Goal: Communication & Community: Answer question/provide support

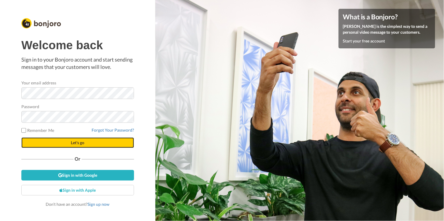
click at [80, 142] on span "Let's go" at bounding box center [77, 142] width 13 height 5
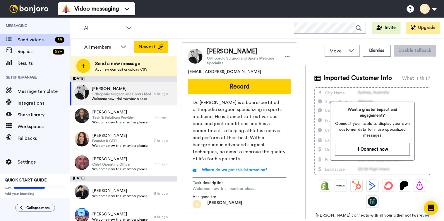
click at [164, 46] on button "Newest" at bounding box center [151, 47] width 34 height 12
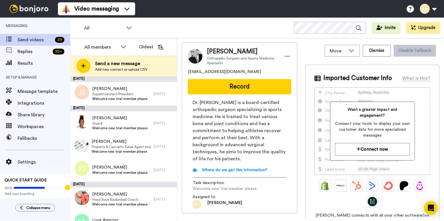
click at [224, 22] on div "All WORKSPACES View all All Default Task List + Add a new workspace Invite Upgr…" at bounding box center [257, 28] width 374 height 20
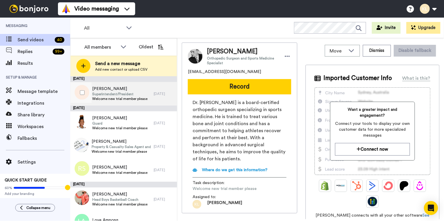
click at [133, 88] on span "Jill Stearns" at bounding box center [119, 89] width 55 height 6
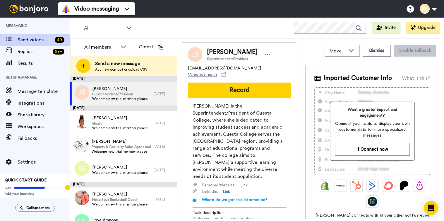
click at [241, 34] on div "All WORKSPACES View all All Default Task List + Add a new workspace Invite Upgr…" at bounding box center [257, 28] width 374 height 20
click at [124, 95] on span "Superintendent/President" at bounding box center [119, 94] width 55 height 5
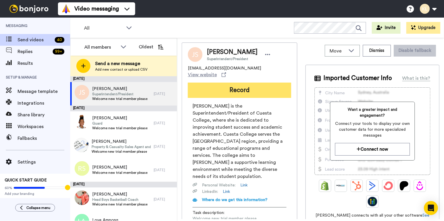
click at [258, 95] on button "Record" at bounding box center [239, 90] width 103 height 15
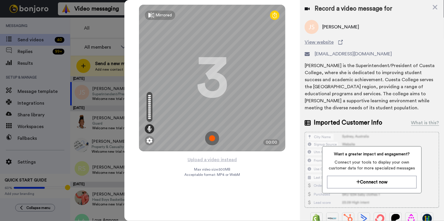
click at [214, 136] on img at bounding box center [212, 138] width 14 height 14
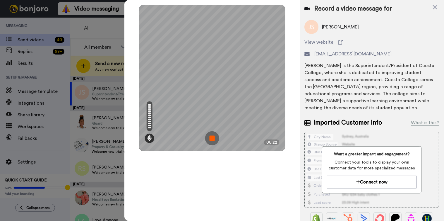
click at [209, 140] on img at bounding box center [212, 138] width 14 height 14
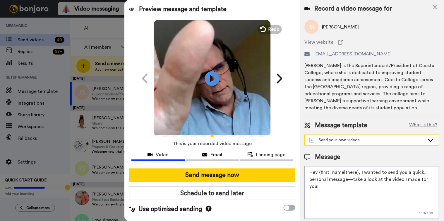
click at [383, 141] on div "Send your own videos" at bounding box center [367, 140] width 115 height 6
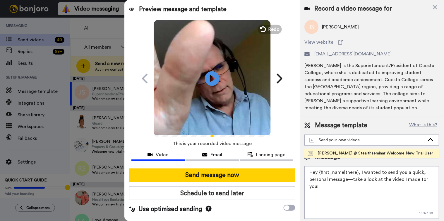
click at [376, 154] on div "[PERSON_NAME] @ Stealthseminar Welcome New Trial User" at bounding box center [370, 153] width 125 height 6
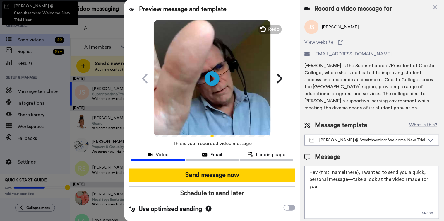
type textarea "Hi there {first_name} I recorded a message for you on this fine day, check it o…"
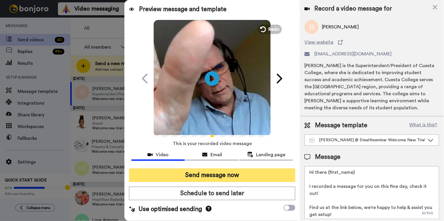
click at [238, 174] on button "Send message now" at bounding box center [212, 174] width 167 height 13
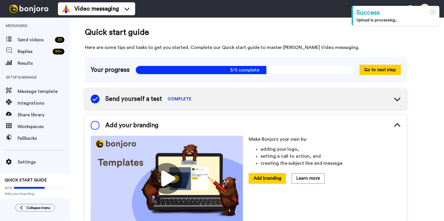
scroll to position [33, 0]
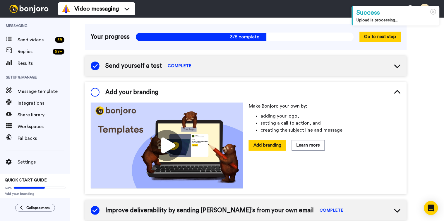
click at [42, 10] on img at bounding box center [29, 9] width 44 height 8
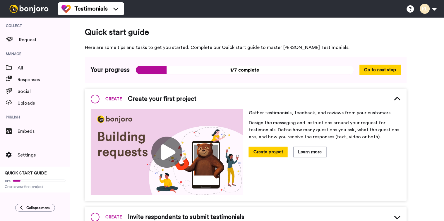
scroll to position [7, 0]
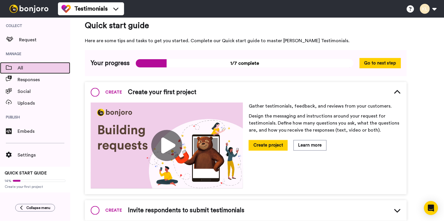
click at [26, 68] on span "All" at bounding box center [44, 67] width 53 height 7
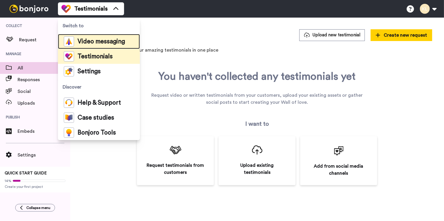
click at [95, 39] on span "Video messaging" at bounding box center [101, 42] width 47 height 6
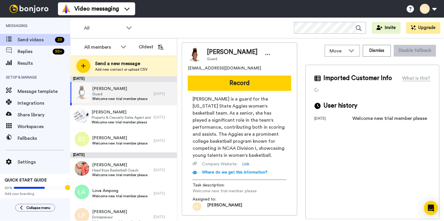
click at [102, 95] on span "Guard" at bounding box center [119, 94] width 55 height 5
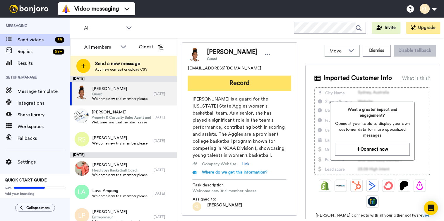
click at [230, 83] on button "Record" at bounding box center [239, 82] width 103 height 15
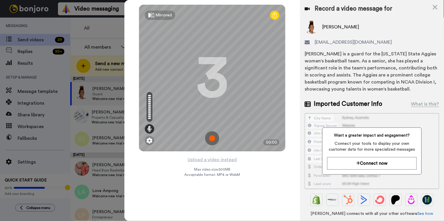
click at [213, 140] on img at bounding box center [212, 138] width 14 height 14
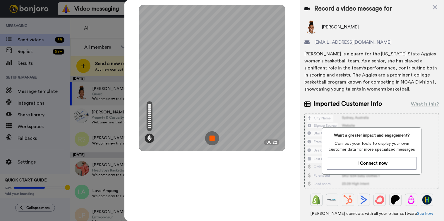
click at [212, 138] on img at bounding box center [212, 138] width 14 height 14
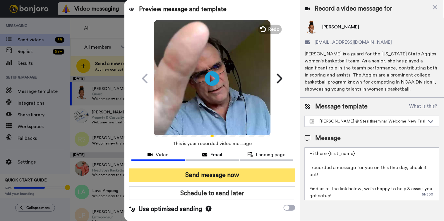
click at [223, 173] on button "Send message now" at bounding box center [212, 174] width 167 height 13
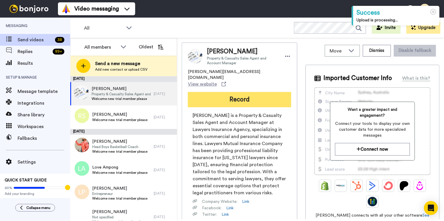
click at [248, 92] on button "Record" at bounding box center [239, 99] width 103 height 15
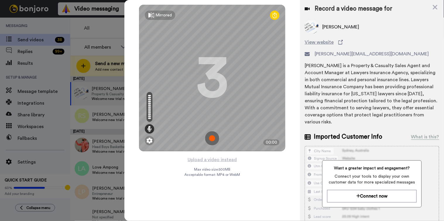
click at [211, 135] on img at bounding box center [212, 138] width 14 height 14
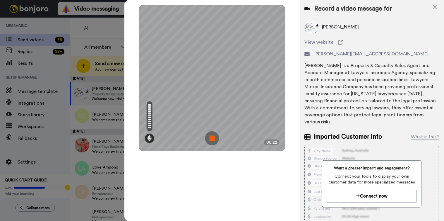
click at [218, 136] on img at bounding box center [212, 138] width 14 height 14
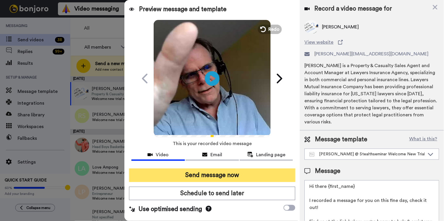
click at [282, 173] on button "Send message now" at bounding box center [212, 174] width 167 height 13
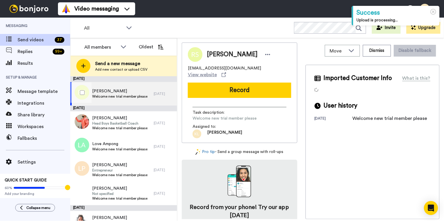
click at [138, 93] on span "[PERSON_NAME]" at bounding box center [119, 91] width 55 height 6
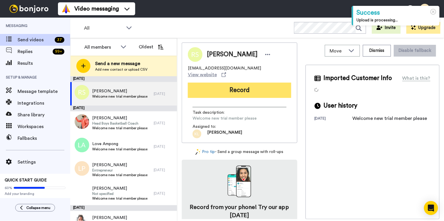
click at [238, 86] on button "Record" at bounding box center [239, 90] width 103 height 15
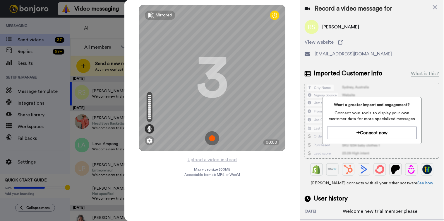
click at [211, 140] on img at bounding box center [212, 138] width 14 height 14
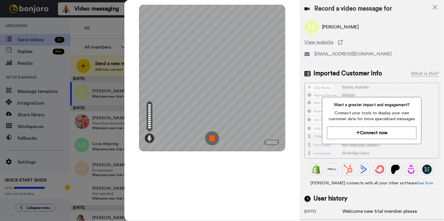
click at [213, 142] on img at bounding box center [212, 138] width 14 height 14
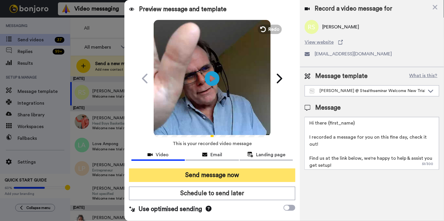
click at [227, 171] on button "Send message now" at bounding box center [212, 174] width 167 height 13
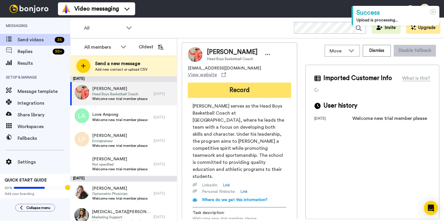
click at [253, 83] on button "Record" at bounding box center [239, 90] width 103 height 15
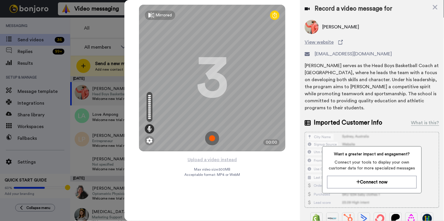
click at [218, 139] on img at bounding box center [212, 138] width 14 height 14
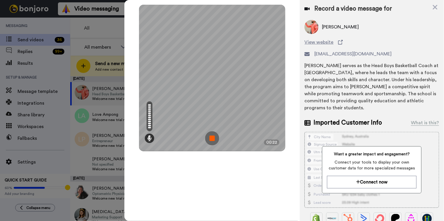
click at [212, 138] on img at bounding box center [212, 138] width 14 height 14
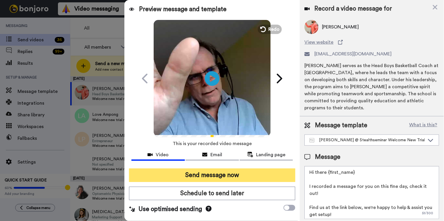
click at [218, 169] on button "Send message now" at bounding box center [212, 174] width 167 height 13
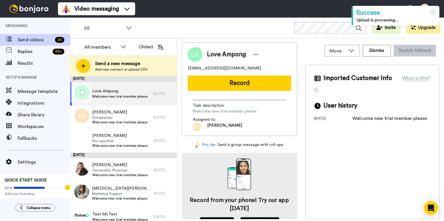
click at [127, 97] on span "Welcome new trial member please" at bounding box center [119, 96] width 55 height 5
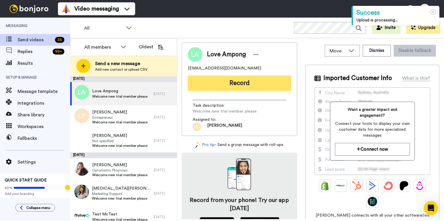
click at [260, 82] on button "Record" at bounding box center [239, 82] width 103 height 15
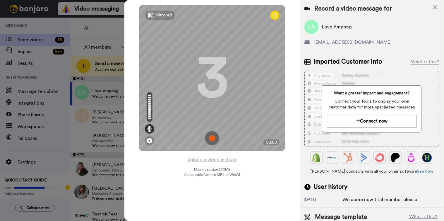
click at [215, 136] on img at bounding box center [212, 138] width 14 height 14
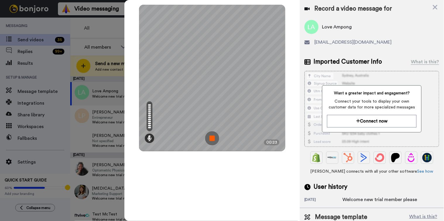
click at [213, 137] on img at bounding box center [212, 138] width 14 height 14
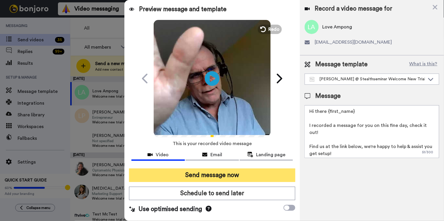
click at [215, 175] on button "Send message now" at bounding box center [212, 174] width 167 height 13
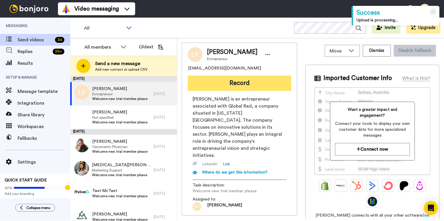
click at [241, 84] on button "Record" at bounding box center [239, 82] width 103 height 15
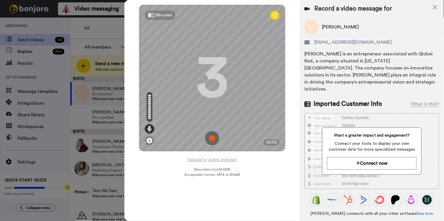
click at [212, 141] on img at bounding box center [212, 138] width 14 height 14
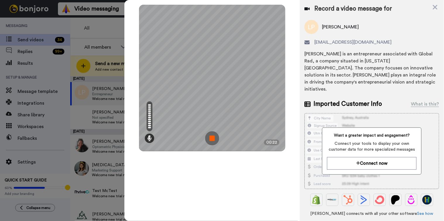
click at [212, 141] on img at bounding box center [212, 138] width 14 height 14
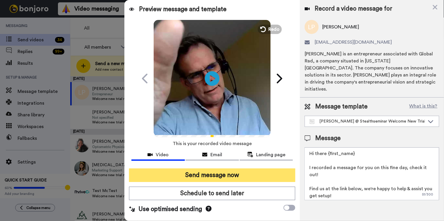
click at [214, 175] on button "Send message now" at bounding box center [212, 174] width 167 height 13
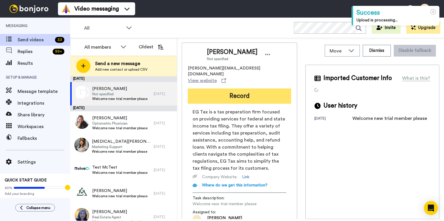
click at [247, 90] on button "Record" at bounding box center [239, 95] width 103 height 15
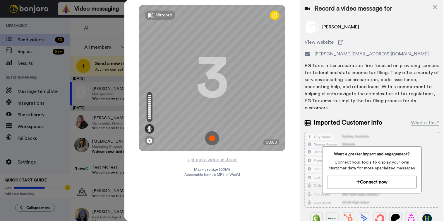
click at [213, 136] on img at bounding box center [212, 138] width 14 height 14
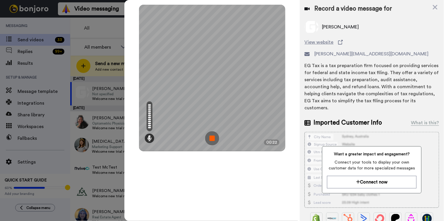
click at [214, 134] on img at bounding box center [212, 138] width 14 height 14
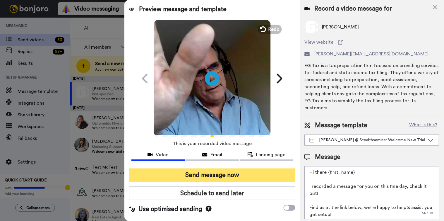
click at [212, 171] on button "Send message now" at bounding box center [212, 174] width 167 height 13
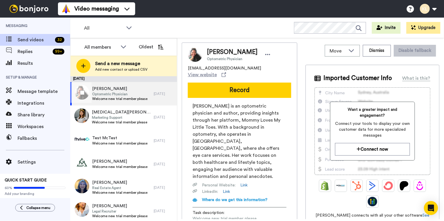
click at [105, 89] on span "[PERSON_NAME]" at bounding box center [119, 89] width 55 height 6
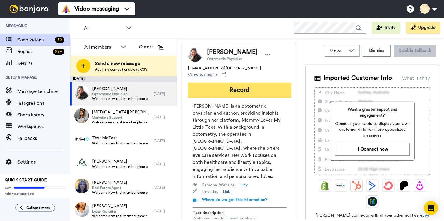
click at [257, 85] on button "Record" at bounding box center [239, 90] width 103 height 15
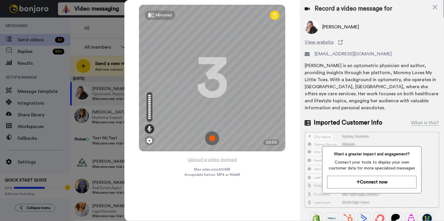
click at [216, 137] on img at bounding box center [212, 138] width 14 height 14
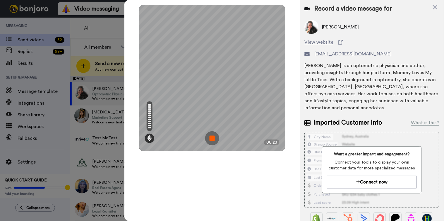
click at [208, 137] on img at bounding box center [212, 138] width 14 height 14
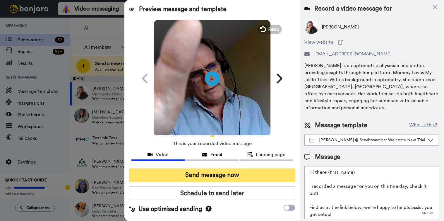
click at [214, 175] on button "Send message now" at bounding box center [212, 174] width 167 height 13
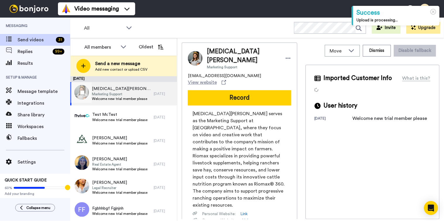
click at [130, 95] on span "Marketing Support" at bounding box center [121, 94] width 59 height 5
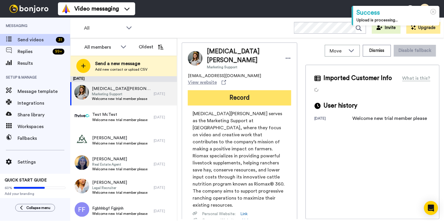
click at [230, 90] on button "Record" at bounding box center [239, 97] width 103 height 15
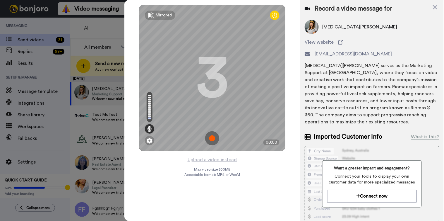
click at [216, 137] on img at bounding box center [212, 138] width 14 height 14
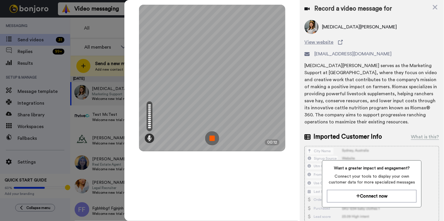
click at [219, 138] on img at bounding box center [212, 138] width 14 height 14
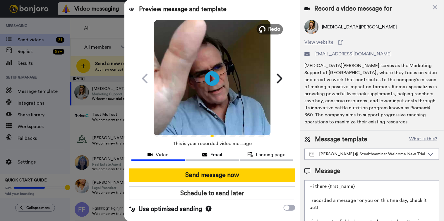
click at [272, 30] on span "Redo" at bounding box center [274, 29] width 12 height 8
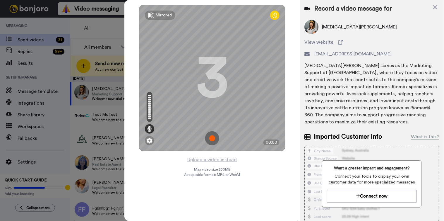
click at [211, 137] on img at bounding box center [212, 138] width 14 height 14
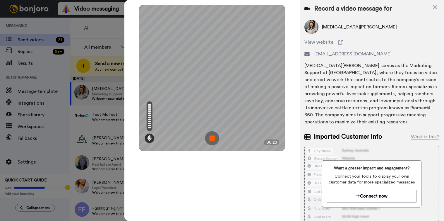
click at [218, 136] on img at bounding box center [212, 138] width 14 height 14
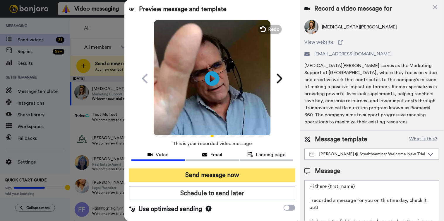
click at [211, 174] on button "Send message now" at bounding box center [212, 174] width 167 height 13
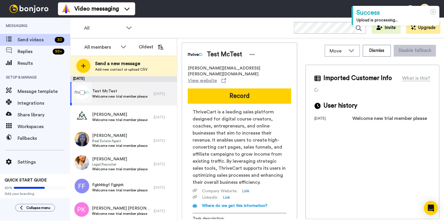
click at [127, 98] on span "Welcome new trial member please" at bounding box center [119, 96] width 55 height 5
click at [374, 52] on button "Dismiss" at bounding box center [377, 51] width 28 height 12
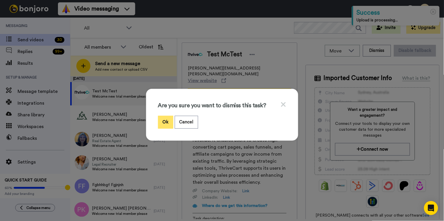
click at [165, 117] on button "Ok" at bounding box center [165, 122] width 15 height 13
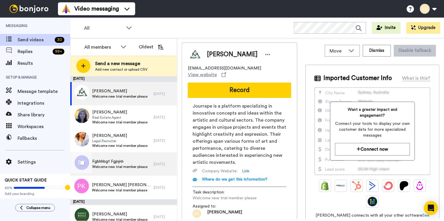
click at [118, 159] on span "Fgbhhbgf Fgjnjnh" at bounding box center [119, 161] width 55 height 6
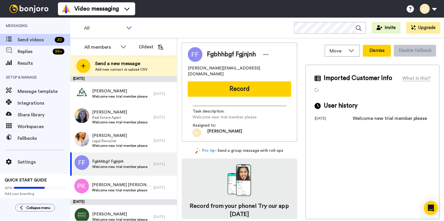
click at [370, 54] on button "Dismiss" at bounding box center [377, 51] width 28 height 12
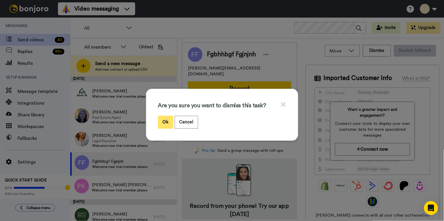
click at [161, 123] on button "Ok" at bounding box center [165, 122] width 15 height 13
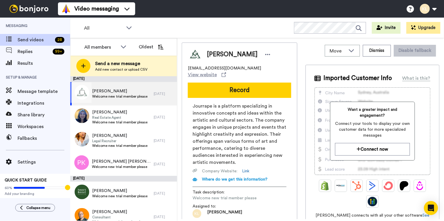
click at [136, 94] on span "Welcome new trial member please" at bounding box center [119, 96] width 55 height 5
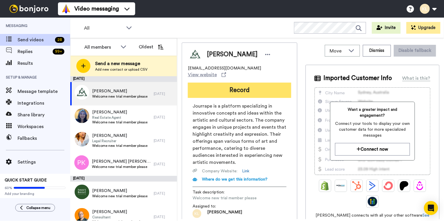
click at [248, 83] on button "Record" at bounding box center [239, 90] width 103 height 15
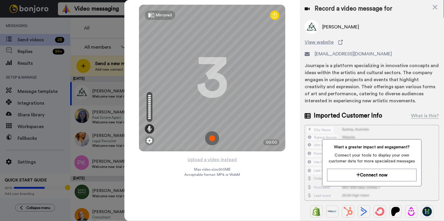
click at [215, 136] on img at bounding box center [212, 138] width 14 height 14
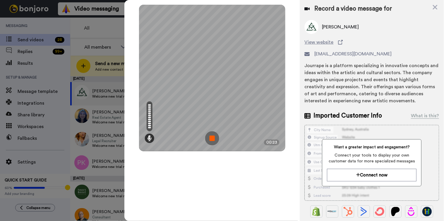
click at [217, 133] on img at bounding box center [212, 138] width 14 height 14
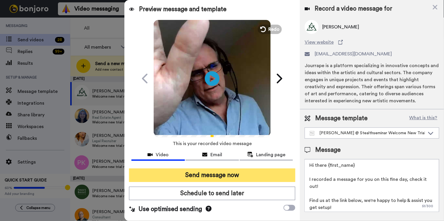
click at [230, 172] on button "Send message now" at bounding box center [212, 174] width 167 height 13
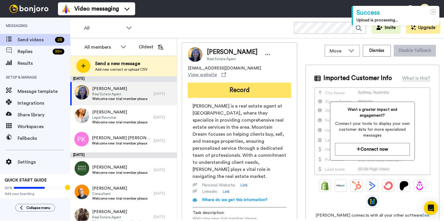
click at [249, 85] on button "Record" at bounding box center [239, 90] width 103 height 15
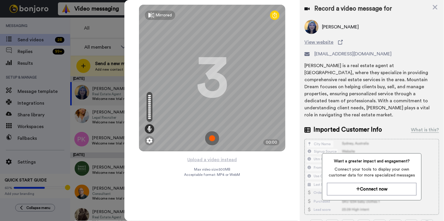
click at [215, 137] on img at bounding box center [212, 138] width 14 height 14
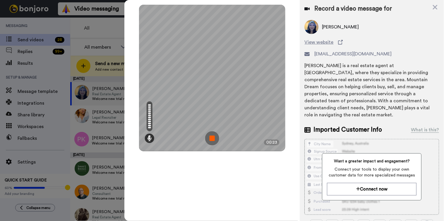
click at [212, 137] on img at bounding box center [212, 138] width 14 height 14
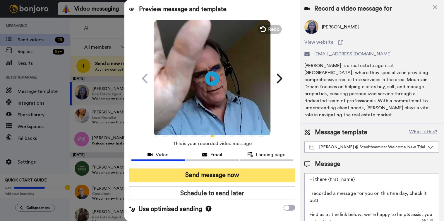
click at [223, 174] on button "Send message now" at bounding box center [212, 174] width 167 height 13
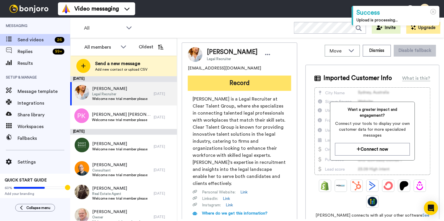
click at [248, 80] on button "Record" at bounding box center [239, 82] width 103 height 15
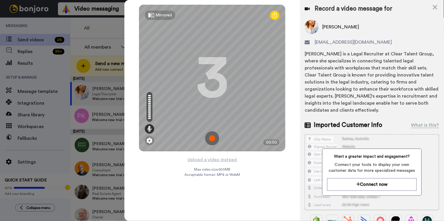
click at [215, 133] on img at bounding box center [212, 138] width 14 height 14
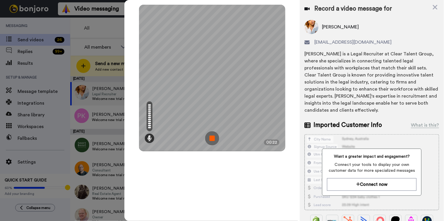
click at [214, 135] on img at bounding box center [212, 138] width 14 height 14
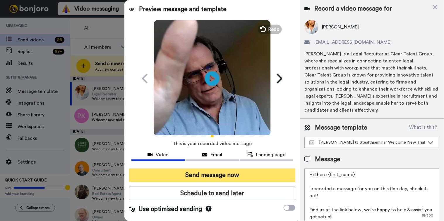
click at [218, 171] on button "Send message now" at bounding box center [212, 174] width 167 height 13
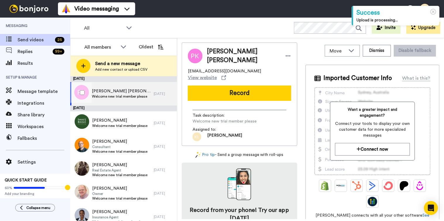
click at [139, 99] on div "[PERSON_NAME] [PERSON_NAME] Welcome new trial member please" at bounding box center [121, 93] width 59 height 11
click at [366, 52] on button "Dismiss" at bounding box center [377, 51] width 28 height 12
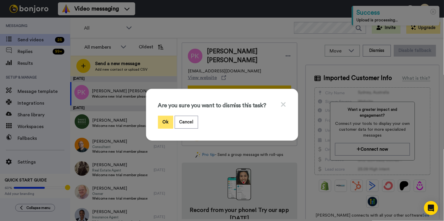
click at [164, 122] on button "Ok" at bounding box center [165, 122] width 15 height 13
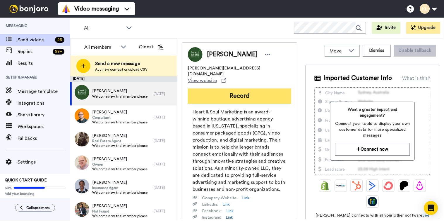
click at [238, 88] on button "Record" at bounding box center [239, 95] width 103 height 15
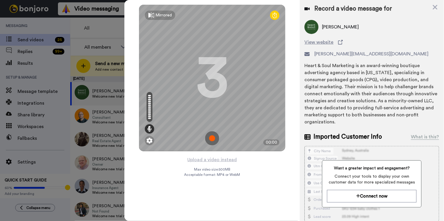
click at [214, 142] on img at bounding box center [212, 138] width 14 height 14
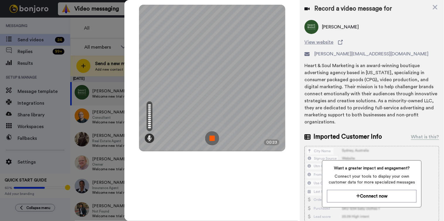
click at [214, 136] on img at bounding box center [212, 138] width 14 height 14
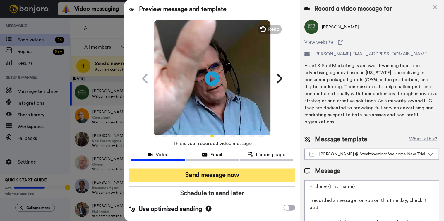
click at [212, 171] on button "Send message now" at bounding box center [212, 174] width 167 height 13
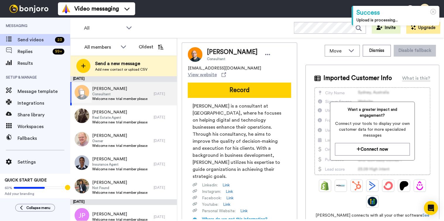
click at [129, 94] on span "Consultant" at bounding box center [119, 94] width 55 height 5
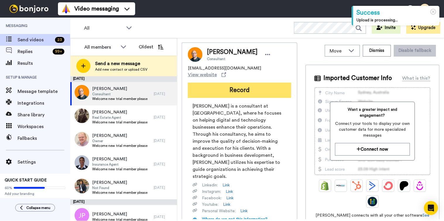
click at [239, 87] on button "Record" at bounding box center [239, 90] width 103 height 15
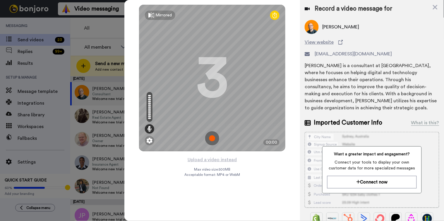
click at [211, 139] on img at bounding box center [212, 138] width 14 height 14
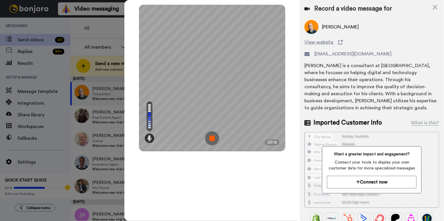
click at [212, 142] on img at bounding box center [212, 138] width 14 height 14
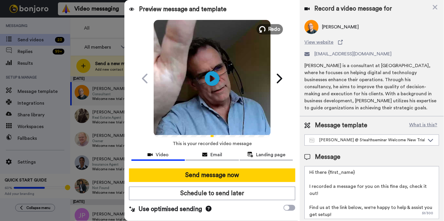
click at [279, 26] on span "Redo" at bounding box center [274, 29] width 12 height 8
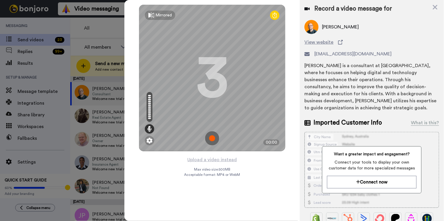
click at [218, 135] on img at bounding box center [212, 138] width 14 height 14
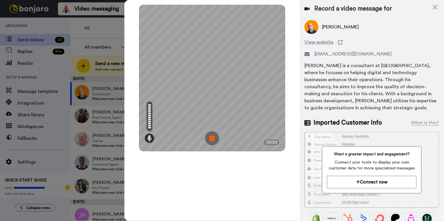
click at [214, 138] on img at bounding box center [212, 138] width 14 height 14
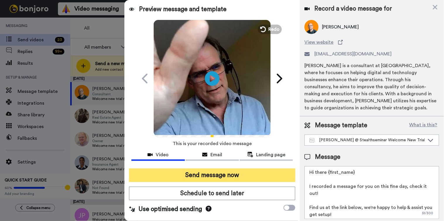
click at [211, 174] on button "Send message now" at bounding box center [212, 174] width 167 height 13
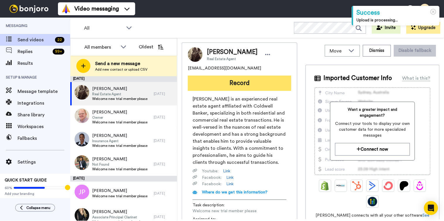
click at [230, 80] on button "Record" at bounding box center [239, 82] width 103 height 15
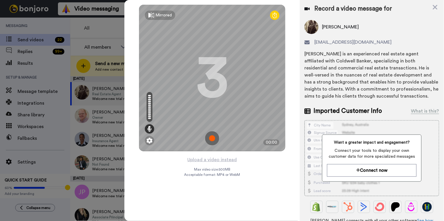
click at [215, 141] on img at bounding box center [212, 138] width 14 height 14
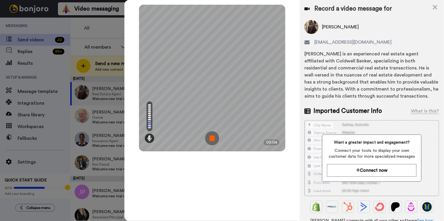
click at [215, 141] on img at bounding box center [212, 138] width 14 height 14
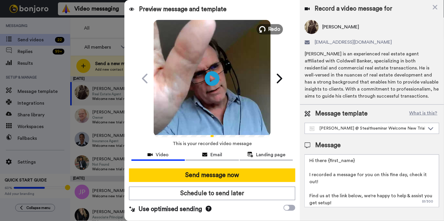
click at [279, 24] on button "Redo" at bounding box center [270, 29] width 26 height 10
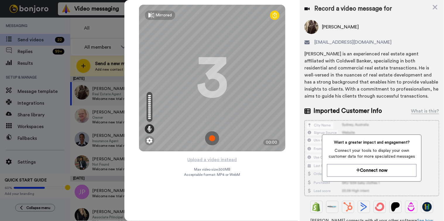
click at [217, 135] on img at bounding box center [212, 138] width 14 height 14
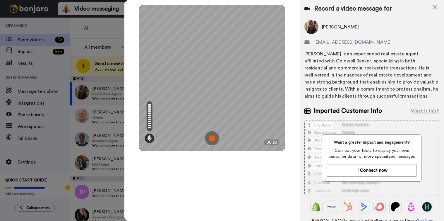
click at [214, 139] on img at bounding box center [212, 138] width 14 height 14
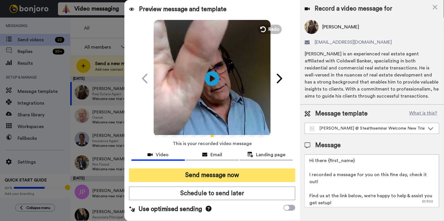
click at [212, 174] on button "Send message now" at bounding box center [212, 174] width 167 height 13
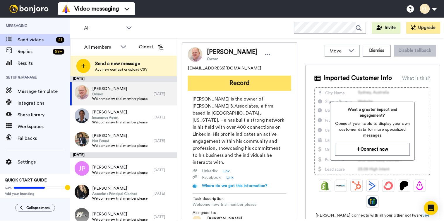
click at [260, 87] on button "Record" at bounding box center [239, 82] width 103 height 15
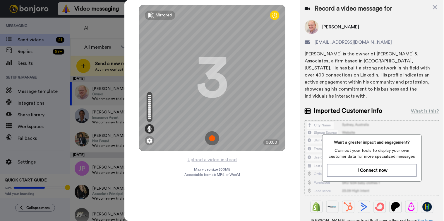
click at [216, 140] on img at bounding box center [212, 138] width 14 height 14
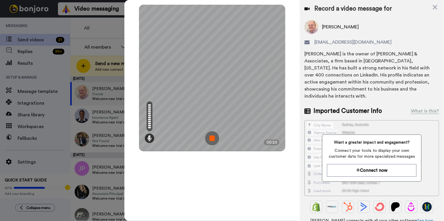
click at [217, 136] on img at bounding box center [212, 138] width 14 height 14
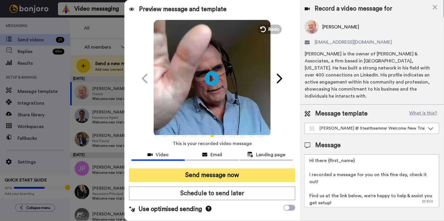
click at [199, 177] on button "Send message now" at bounding box center [212, 174] width 167 height 13
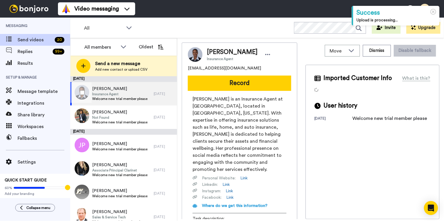
click at [129, 88] on span "[PERSON_NAME]" at bounding box center [119, 89] width 55 height 6
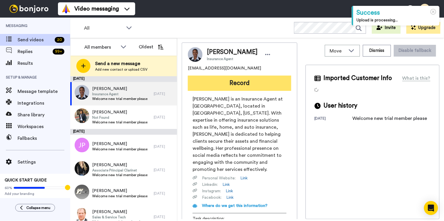
click at [210, 83] on button "Record" at bounding box center [239, 82] width 103 height 15
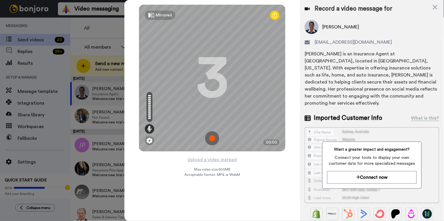
click at [216, 139] on img at bounding box center [212, 138] width 14 height 14
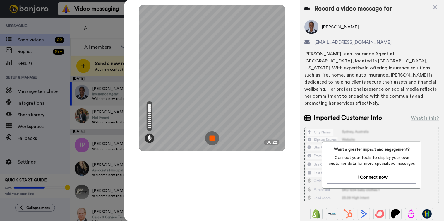
click at [212, 141] on img at bounding box center [212, 138] width 14 height 14
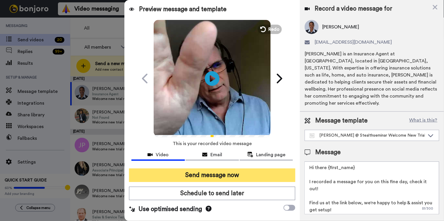
click at [196, 175] on button "Send message now" at bounding box center [212, 174] width 167 height 13
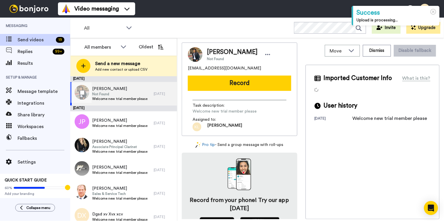
click at [123, 94] on span "Not Found" at bounding box center [119, 94] width 55 height 5
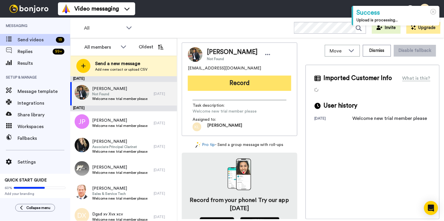
click at [235, 83] on button "Record" at bounding box center [239, 82] width 103 height 15
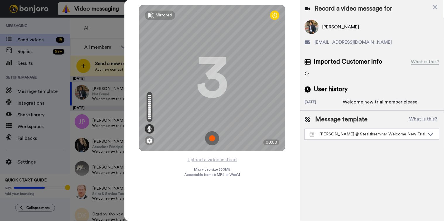
click at [212, 136] on img at bounding box center [212, 138] width 14 height 14
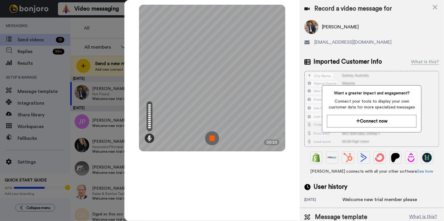
click at [215, 138] on img at bounding box center [212, 138] width 14 height 14
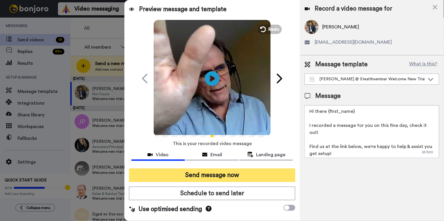
click at [209, 175] on button "Send message now" at bounding box center [212, 174] width 167 height 13
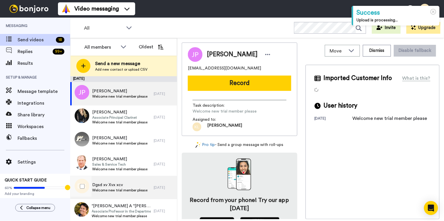
click at [132, 189] on span "Welcome new trial member please" at bounding box center [119, 190] width 55 height 5
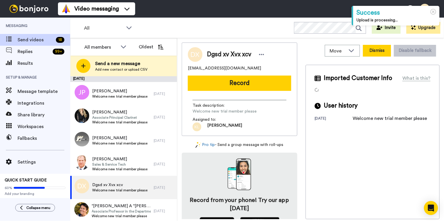
click at [377, 53] on button "Dismiss" at bounding box center [377, 51] width 28 height 12
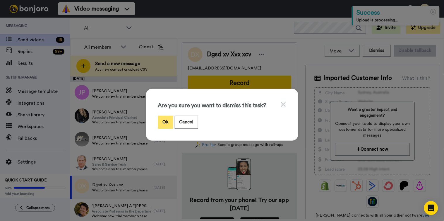
click at [162, 120] on button "Ok" at bounding box center [165, 122] width 15 height 13
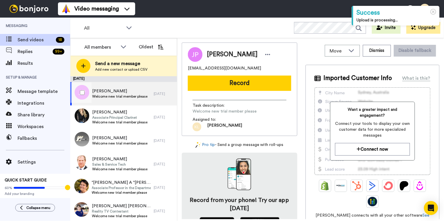
click at [138, 96] on span "Welcome new trial member please" at bounding box center [119, 96] width 55 height 5
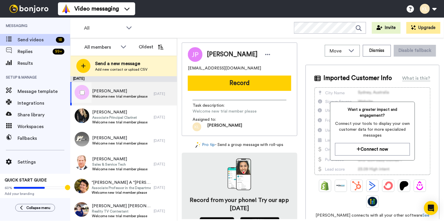
click at [112, 95] on span "Welcome new trial member please" at bounding box center [119, 96] width 55 height 5
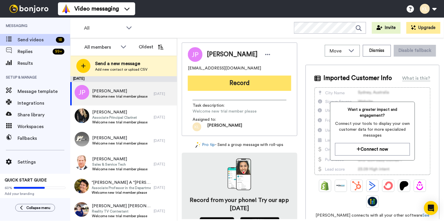
click at [249, 78] on button "Record" at bounding box center [239, 82] width 103 height 15
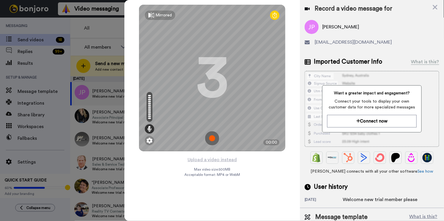
click at [213, 137] on img at bounding box center [212, 138] width 14 height 14
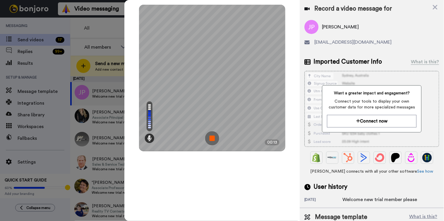
click at [214, 141] on img at bounding box center [212, 138] width 14 height 14
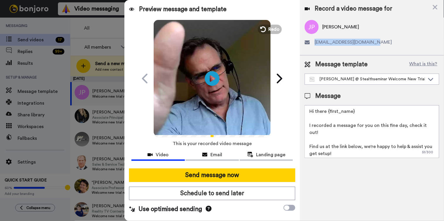
drag, startPoint x: 369, startPoint y: 41, endPoint x: 314, endPoint y: 40, distance: 55.3
click at [314, 40] on div "[EMAIL_ADDRESS][DOMAIN_NAME]" at bounding box center [372, 42] width 135 height 7
copy span "[EMAIL_ADDRESS][DOMAIN_NAME]"
click at [438, 5] on div "Record a video message for" at bounding box center [372, 9] width 135 height 8
click at [438, 5] on icon at bounding box center [435, 7] width 6 height 7
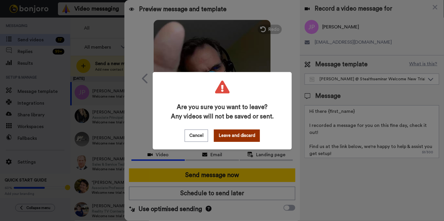
click at [225, 133] on button "Leave and discard" at bounding box center [237, 135] width 46 height 12
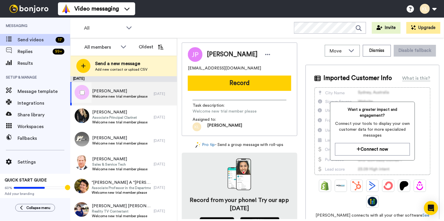
click at [140, 93] on span "John Paul" at bounding box center [119, 91] width 55 height 6
click at [380, 52] on button "Dismiss" at bounding box center [377, 51] width 28 height 12
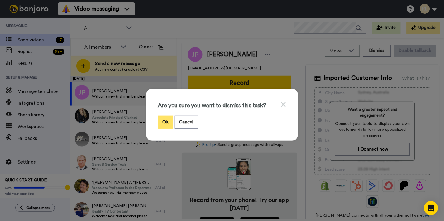
click at [165, 123] on button "Ok" at bounding box center [165, 122] width 15 height 13
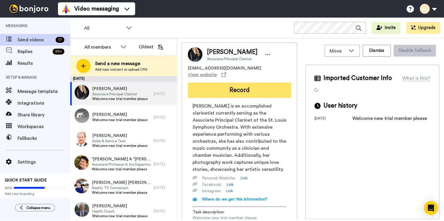
click at [255, 95] on button "Record" at bounding box center [239, 90] width 103 height 15
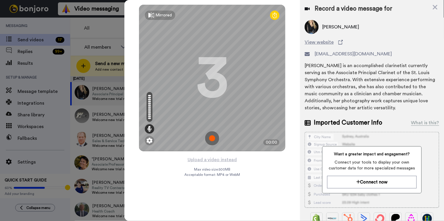
click at [214, 136] on img at bounding box center [212, 138] width 14 height 14
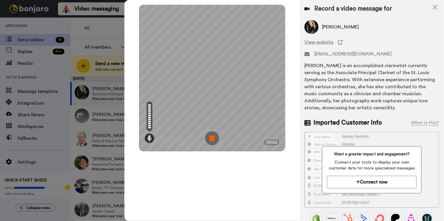
click at [214, 138] on img at bounding box center [212, 138] width 14 height 14
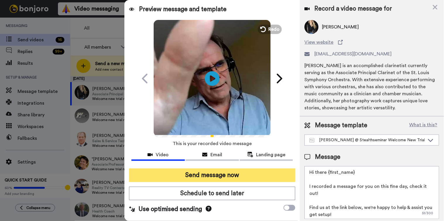
click at [227, 177] on button "Send message now" at bounding box center [212, 174] width 167 height 13
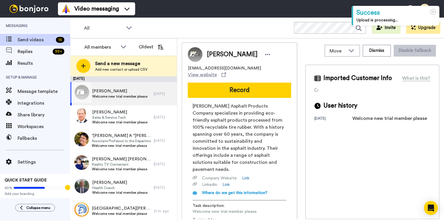
click at [112, 91] on span "John John" at bounding box center [119, 91] width 55 height 6
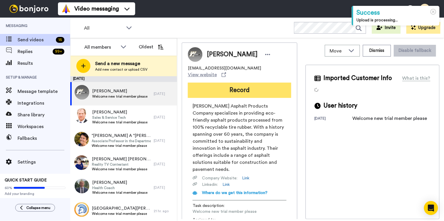
click at [241, 87] on button "Record" at bounding box center [239, 90] width 103 height 15
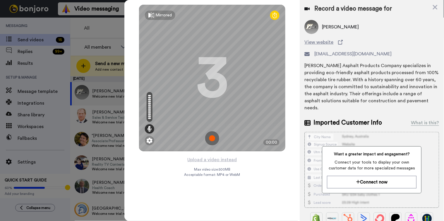
click at [212, 138] on img at bounding box center [212, 138] width 14 height 14
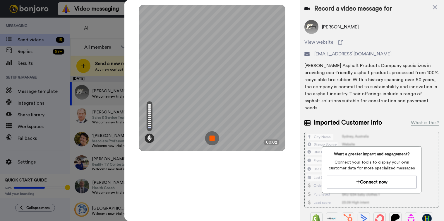
click at [212, 138] on img at bounding box center [212, 138] width 14 height 14
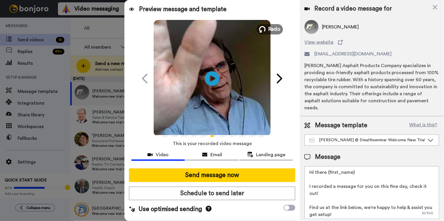
click at [277, 30] on span "Redo" at bounding box center [274, 29] width 12 height 8
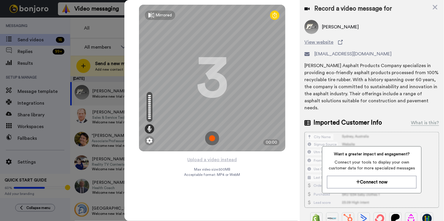
click at [213, 140] on img at bounding box center [212, 138] width 14 height 14
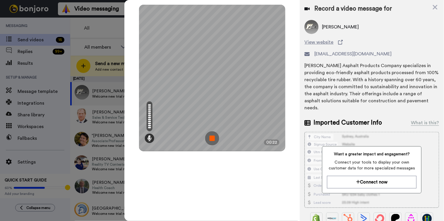
click at [212, 140] on img at bounding box center [212, 138] width 14 height 14
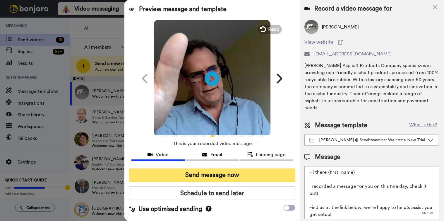
click at [224, 169] on button "Send message now" at bounding box center [212, 174] width 167 height 13
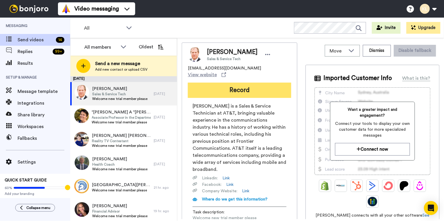
click at [256, 87] on button "Record" at bounding box center [239, 90] width 103 height 15
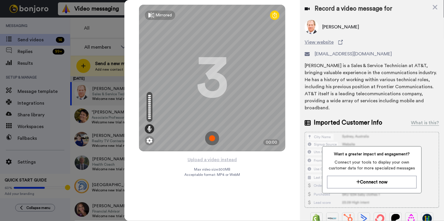
click at [217, 133] on img at bounding box center [212, 138] width 14 height 14
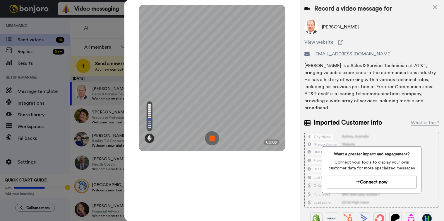
click at [216, 135] on img at bounding box center [212, 138] width 14 height 14
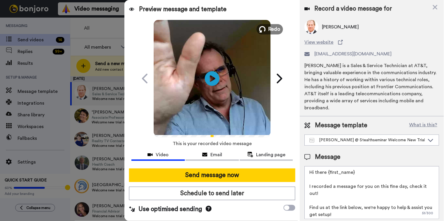
click at [271, 29] on span "Redo" at bounding box center [274, 29] width 12 height 8
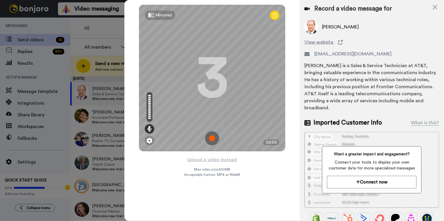
click at [211, 138] on img at bounding box center [212, 138] width 14 height 14
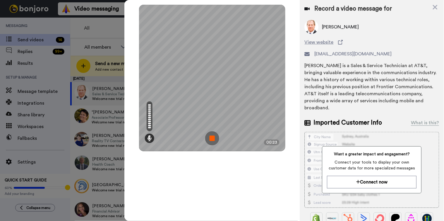
click at [218, 138] on img at bounding box center [212, 138] width 14 height 14
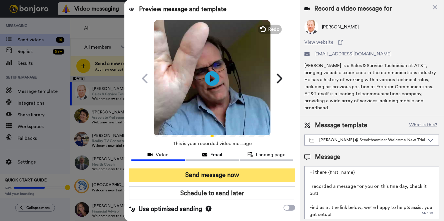
click at [229, 177] on button "Send message now" at bounding box center [212, 174] width 167 height 13
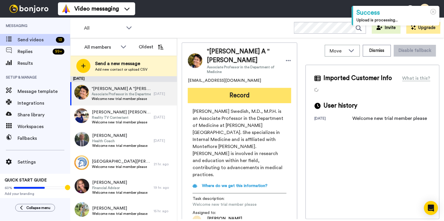
click at [229, 88] on button "Record" at bounding box center [239, 95] width 103 height 15
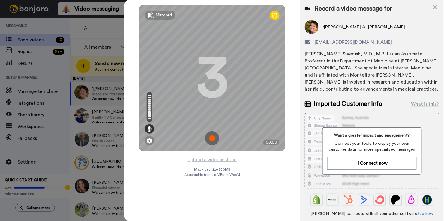
click at [215, 136] on img at bounding box center [212, 138] width 14 height 14
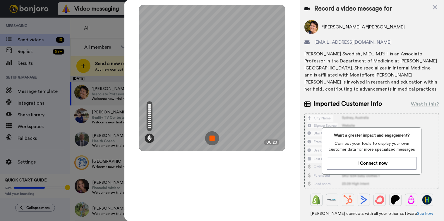
click at [209, 137] on img at bounding box center [212, 138] width 14 height 14
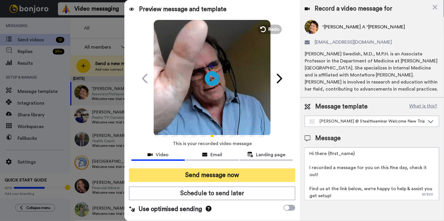
click at [223, 172] on button "Send message now" at bounding box center [212, 174] width 167 height 13
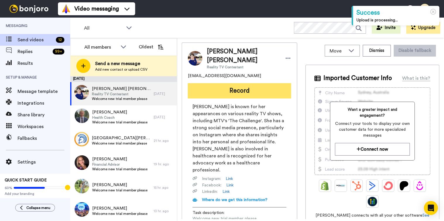
click at [233, 91] on button "Record" at bounding box center [239, 90] width 103 height 15
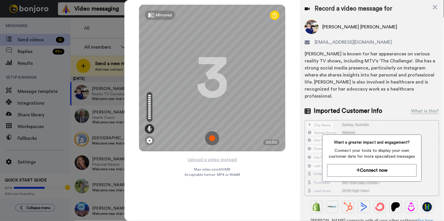
click at [211, 141] on img at bounding box center [212, 138] width 14 height 14
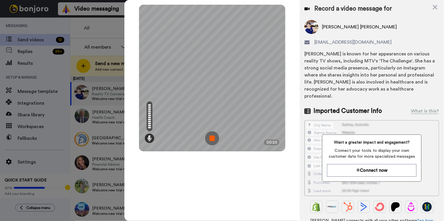
click at [215, 138] on img at bounding box center [212, 138] width 14 height 14
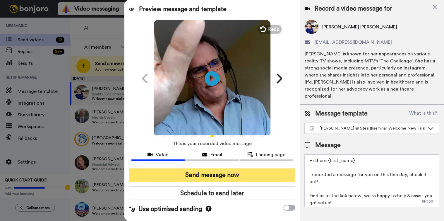
click at [238, 174] on button "Send message now" at bounding box center [212, 174] width 167 height 13
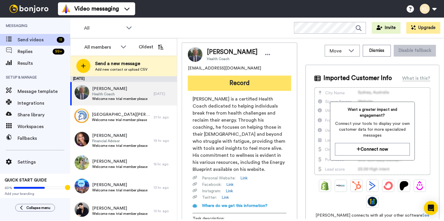
click at [236, 84] on button "Record" at bounding box center [239, 82] width 103 height 15
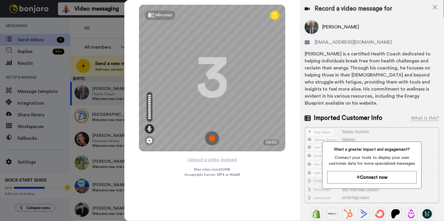
click at [212, 136] on img at bounding box center [212, 138] width 14 height 14
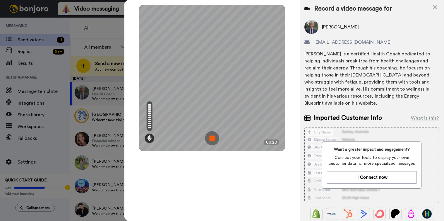
click at [210, 139] on img at bounding box center [212, 138] width 14 height 14
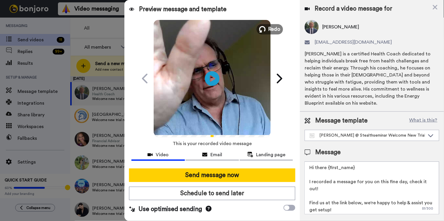
click at [277, 28] on span "Redo" at bounding box center [274, 29] width 12 height 8
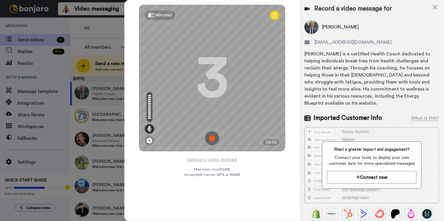
click at [212, 142] on img at bounding box center [212, 138] width 14 height 14
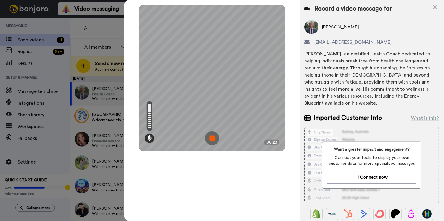
click at [211, 141] on img at bounding box center [212, 138] width 14 height 14
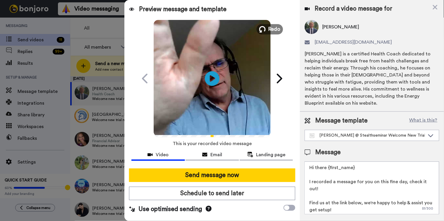
click at [272, 29] on span "Redo" at bounding box center [274, 29] width 12 height 8
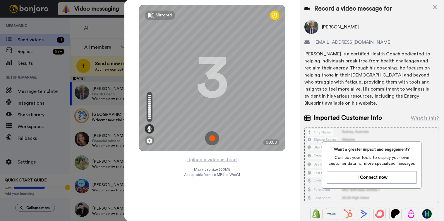
click at [214, 141] on img at bounding box center [212, 138] width 14 height 14
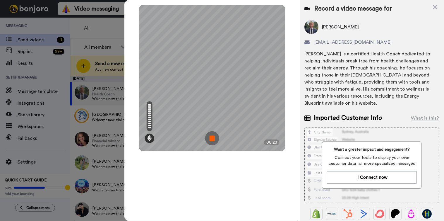
click at [215, 136] on img at bounding box center [212, 138] width 14 height 14
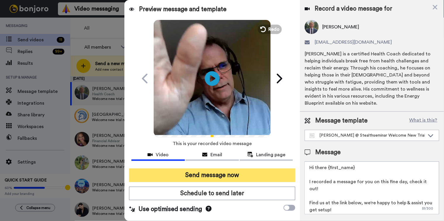
click at [221, 174] on button "Send message now" at bounding box center [212, 174] width 167 height 13
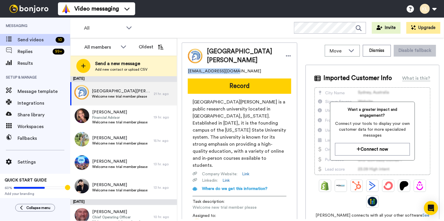
drag, startPoint x: 233, startPoint y: 70, endPoint x: 185, endPoint y: 73, distance: 48.1
click at [185, 73] on div "San Jose State University sjsu.edu01@gmail.com Record San José State University…" at bounding box center [240, 136] width 116 height 189
copy span "sjsu.edu01@gmail.com"
click at [116, 91] on span "San Jose State University" at bounding box center [121, 91] width 59 height 6
click at [374, 53] on button "Dismiss" at bounding box center [377, 51] width 28 height 12
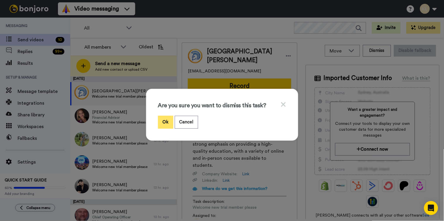
click at [168, 119] on button "Ok" at bounding box center [165, 122] width 15 height 13
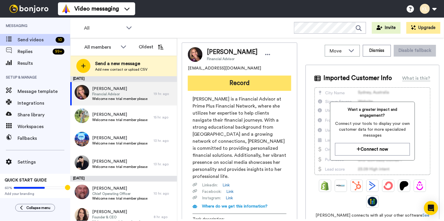
click at [261, 86] on button "Record" at bounding box center [239, 82] width 103 height 15
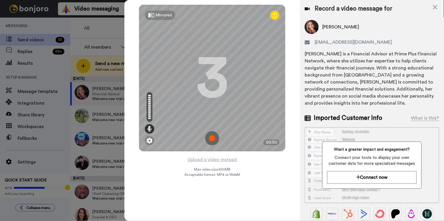
click at [214, 138] on img at bounding box center [212, 138] width 14 height 14
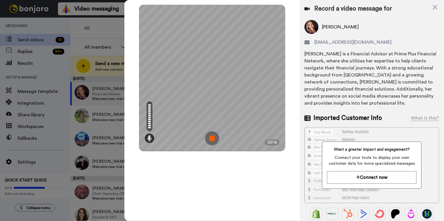
click at [210, 140] on img at bounding box center [212, 138] width 14 height 14
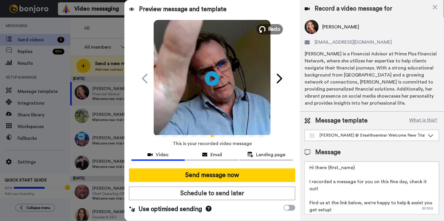
click at [276, 29] on span "Redo" at bounding box center [274, 29] width 12 height 8
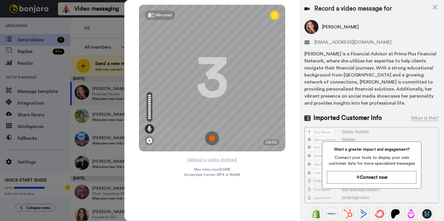
click at [212, 137] on img at bounding box center [212, 138] width 14 height 14
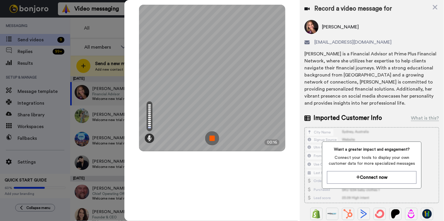
click at [212, 138] on img at bounding box center [212, 138] width 14 height 14
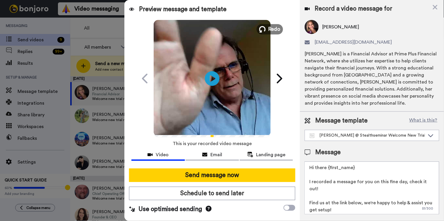
click at [269, 28] on span "Redo" at bounding box center [274, 29] width 12 height 8
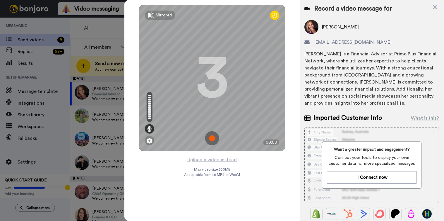
click at [215, 139] on img at bounding box center [212, 138] width 14 height 14
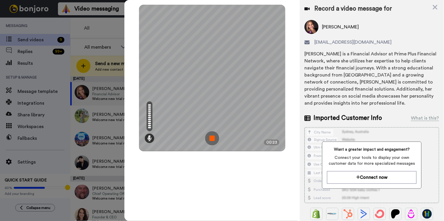
click at [213, 135] on img at bounding box center [212, 138] width 14 height 14
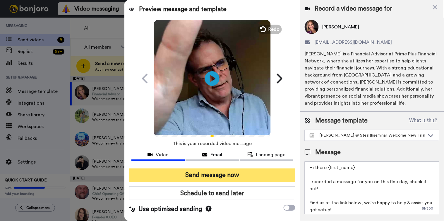
click at [225, 171] on button "Send message now" at bounding box center [212, 174] width 167 height 13
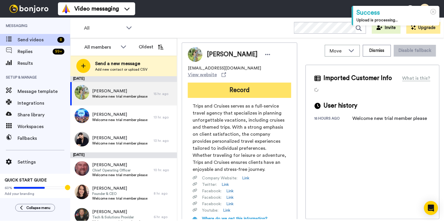
click at [247, 87] on button "Record" at bounding box center [239, 90] width 103 height 15
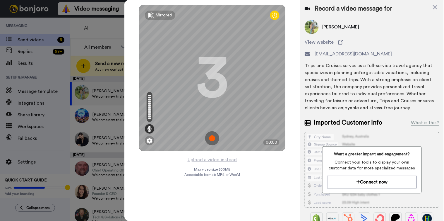
click at [209, 136] on img at bounding box center [212, 138] width 14 height 14
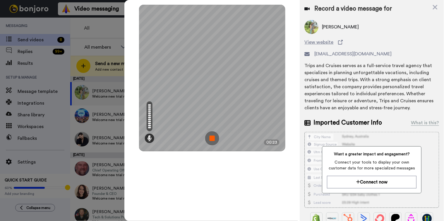
click at [209, 142] on img at bounding box center [212, 138] width 14 height 14
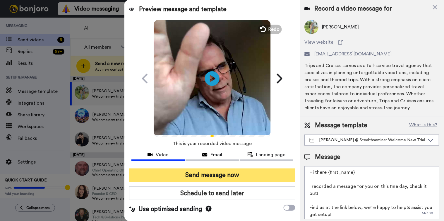
click at [237, 170] on button "Send message now" at bounding box center [212, 174] width 167 height 13
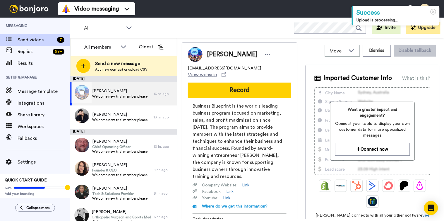
click at [121, 97] on span "Welcome new trial member please" at bounding box center [119, 96] width 55 height 5
click at [121, 92] on span "[PERSON_NAME]" at bounding box center [119, 91] width 55 height 6
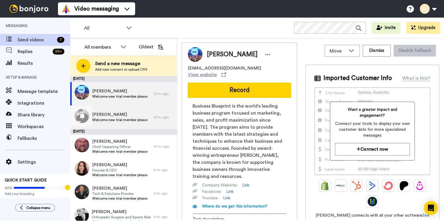
click at [106, 123] on div "[PERSON_NAME] Welcome new trial member please" at bounding box center [111, 116] width 83 height 23
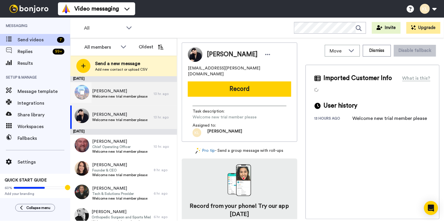
click at [121, 94] on span "Welcome new trial member please" at bounding box center [119, 96] width 55 height 5
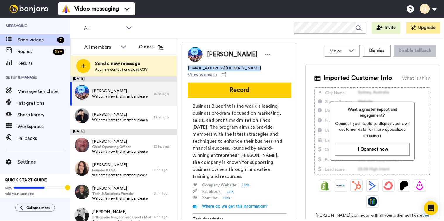
drag, startPoint x: 245, startPoint y: 67, endPoint x: 183, endPoint y: 68, distance: 61.8
click at [183, 68] on div "Dexter Albina [EMAIL_ADDRESS][DOMAIN_NAME] View website Record Business Bluepri…" at bounding box center [240, 145] width 116 height 207
copy span "[EMAIL_ADDRESS][DOMAIN_NAME]"
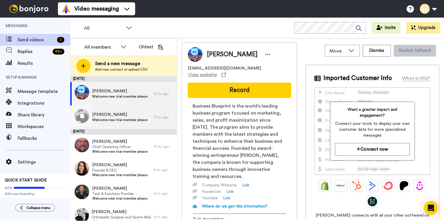
click at [127, 114] on span "[PERSON_NAME]" at bounding box center [119, 114] width 55 height 6
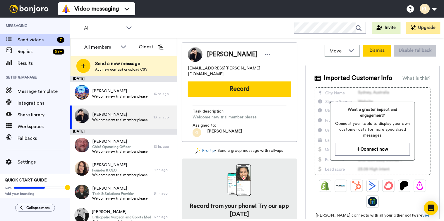
click at [373, 48] on button "Dismiss" at bounding box center [377, 51] width 28 height 12
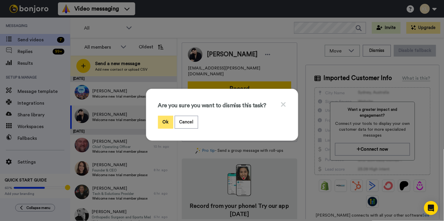
click at [166, 121] on button "Ok" at bounding box center [165, 122] width 15 height 13
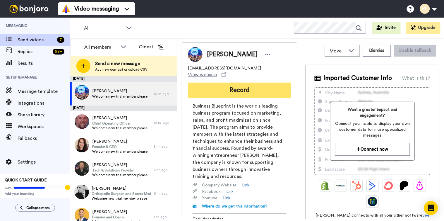
click at [230, 83] on button "Record" at bounding box center [239, 90] width 103 height 15
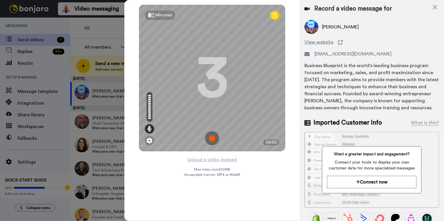
click at [217, 136] on img at bounding box center [212, 138] width 14 height 14
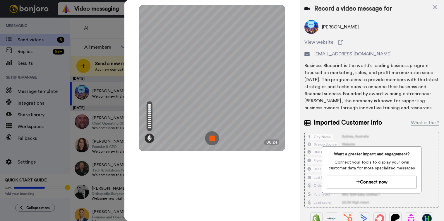
click at [212, 141] on img at bounding box center [212, 138] width 14 height 14
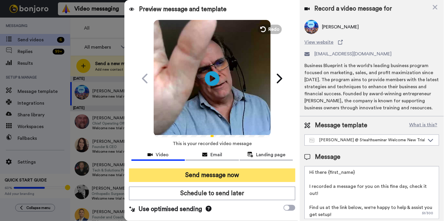
click at [217, 173] on button "Send message now" at bounding box center [212, 174] width 167 height 13
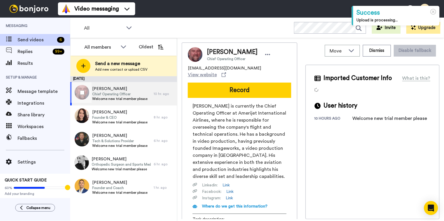
click at [135, 93] on span "Chief Operating Officer" at bounding box center [119, 94] width 55 height 5
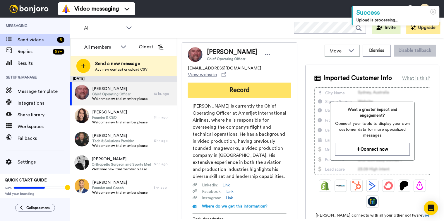
click at [254, 87] on button "Record" at bounding box center [239, 90] width 103 height 15
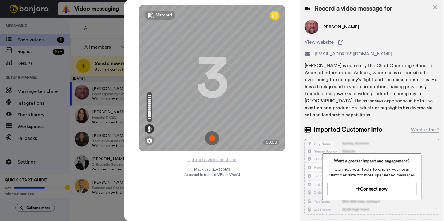
click at [214, 136] on img at bounding box center [212, 138] width 14 height 14
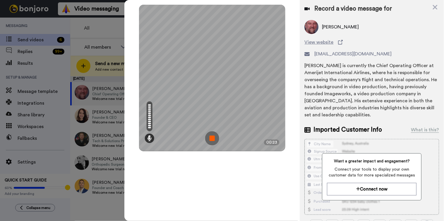
click at [212, 138] on img at bounding box center [212, 138] width 14 height 14
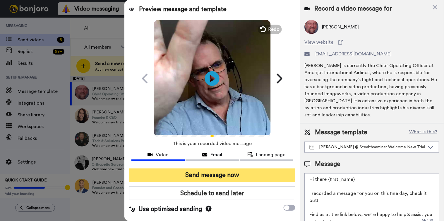
click at [230, 174] on button "Send message now" at bounding box center [212, 174] width 167 height 13
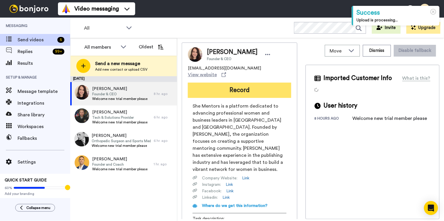
click at [266, 85] on button "Record" at bounding box center [239, 90] width 103 height 15
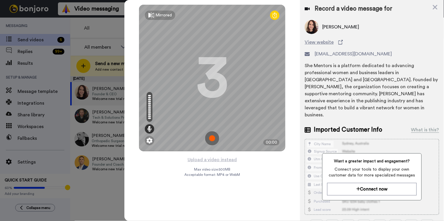
click at [217, 141] on img at bounding box center [212, 138] width 14 height 14
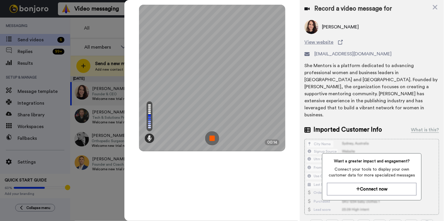
click at [212, 140] on img at bounding box center [212, 138] width 14 height 14
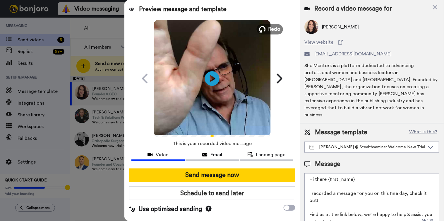
click at [270, 33] on button "Redo" at bounding box center [270, 29] width 26 height 10
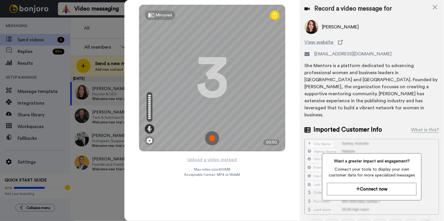
click at [209, 140] on img at bounding box center [212, 138] width 14 height 14
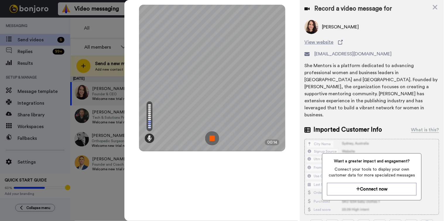
click at [212, 138] on img at bounding box center [212, 138] width 14 height 14
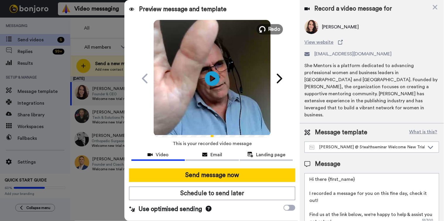
click at [272, 31] on span "Redo" at bounding box center [274, 29] width 12 height 8
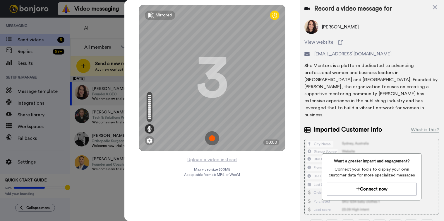
click at [214, 140] on img at bounding box center [212, 138] width 14 height 14
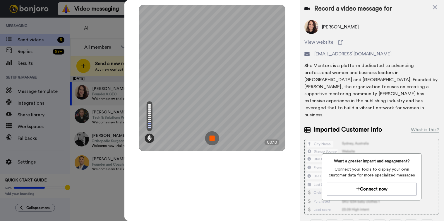
click at [217, 138] on img at bounding box center [212, 138] width 14 height 14
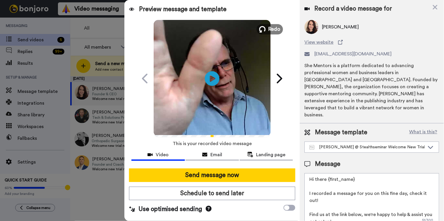
click at [277, 32] on span "Redo" at bounding box center [274, 29] width 12 height 8
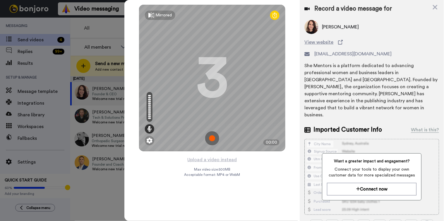
click at [214, 135] on img at bounding box center [212, 138] width 14 height 14
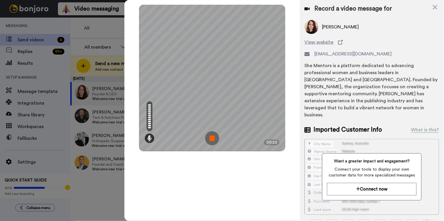
click at [212, 140] on img at bounding box center [212, 138] width 14 height 14
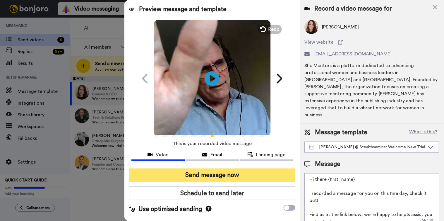
click at [203, 174] on button "Send message now" at bounding box center [212, 174] width 167 height 13
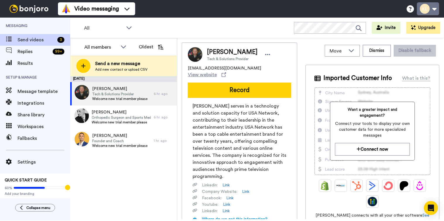
click at [437, 7] on button at bounding box center [428, 8] width 22 height 13
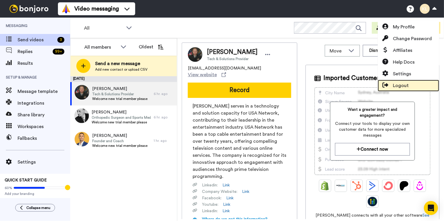
click at [404, 85] on span "Logout" at bounding box center [401, 85] width 16 height 7
